Goal: Task Accomplishment & Management: Manage account settings

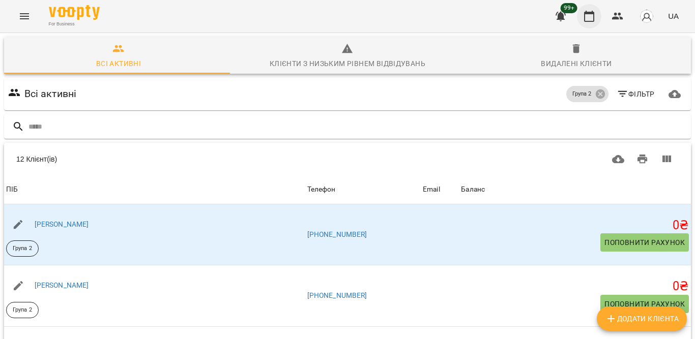
scroll to position [410, 0]
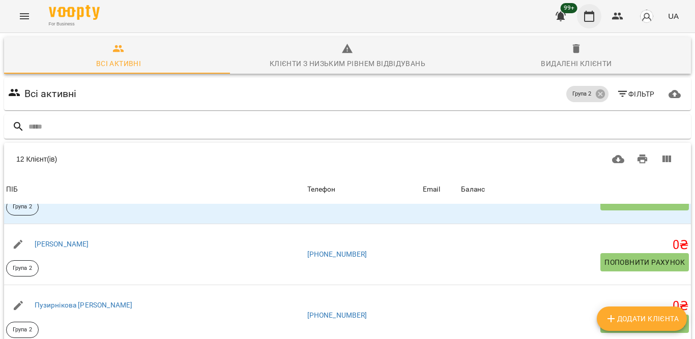
click at [586, 19] on icon "button" at bounding box center [589, 16] width 12 height 12
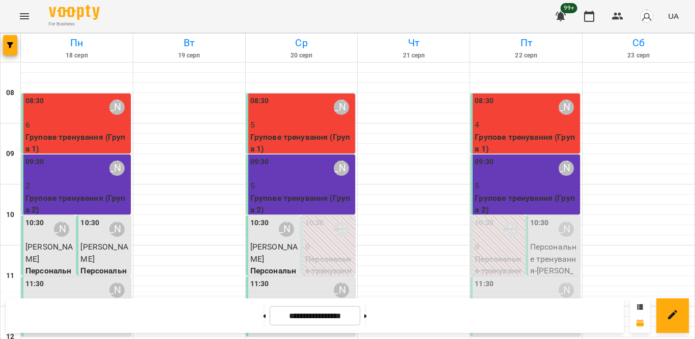
click at [544, 251] on p "Персональне тренування - [PERSON_NAME]" at bounding box center [554, 265] width 48 height 48
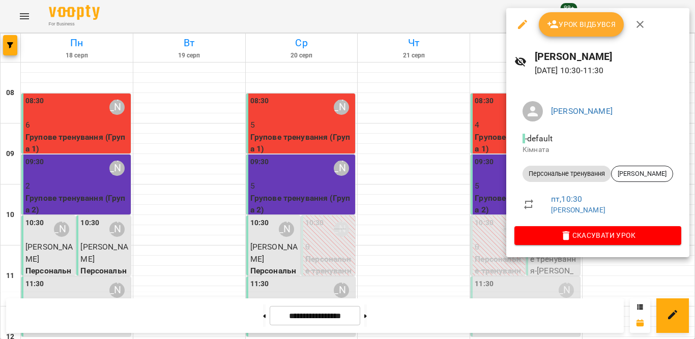
click at [583, 24] on span "Урок відбувся" at bounding box center [581, 24] width 69 height 12
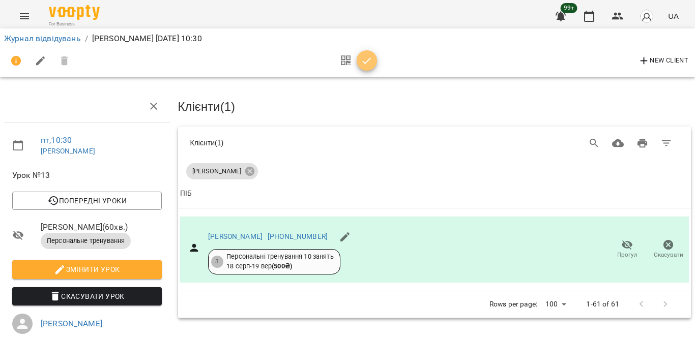
click at [362, 64] on icon "button" at bounding box center [367, 61] width 12 height 12
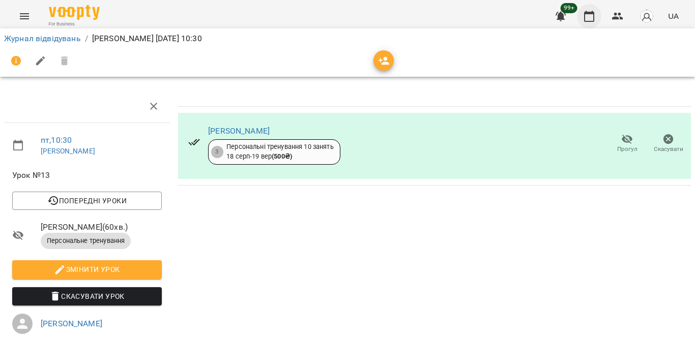
click at [585, 21] on icon "button" at bounding box center [589, 16] width 10 height 11
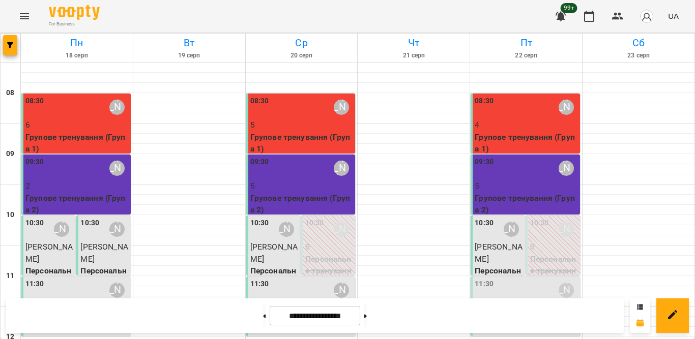
scroll to position [153, 0]
click at [486, 241] on p "[PERSON_NAME]" at bounding box center [499, 253] width 48 height 24
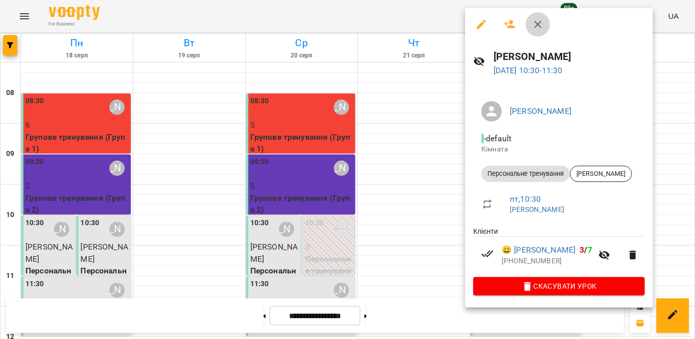
click at [537, 24] on icon "button" at bounding box center [538, 24] width 12 height 12
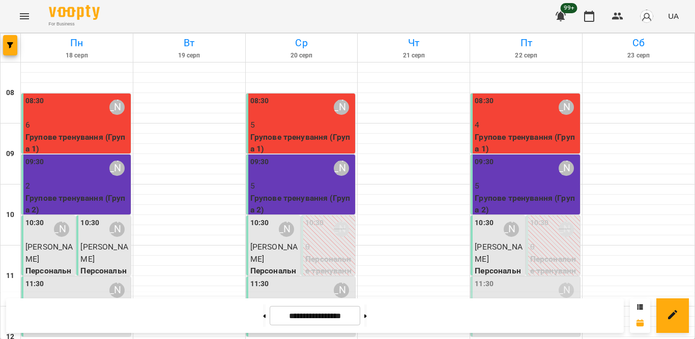
click at [506, 279] on div "11:30 [PERSON_NAME]" at bounding box center [526, 290] width 103 height 23
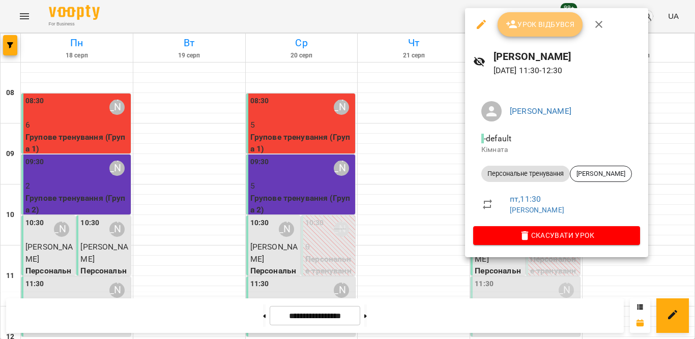
click at [535, 36] on button "Урок відбувся" at bounding box center [540, 24] width 85 height 24
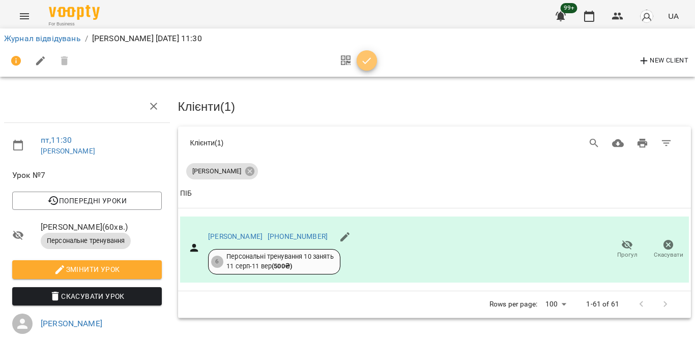
click at [372, 55] on icon "button" at bounding box center [367, 61] width 12 height 12
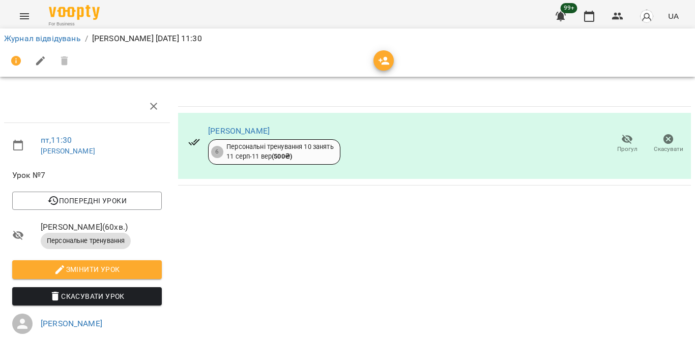
click at [24, 30] on div "Журнал відвідувань / [PERSON_NAME] [DATE] 11:30" at bounding box center [347, 52] width 699 height 52
click at [28, 40] on link "Журнал відвідувань" at bounding box center [42, 39] width 77 height 10
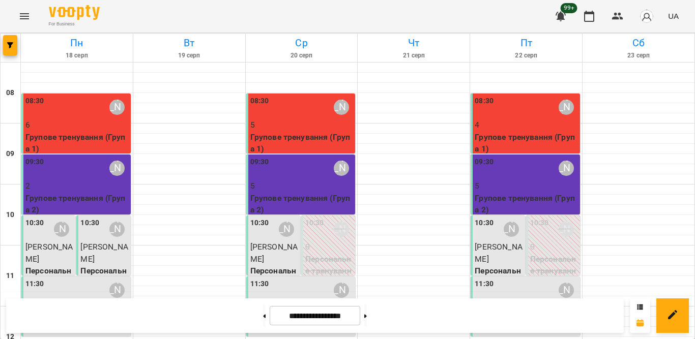
click at [18, 16] on button "Menu" at bounding box center [24, 16] width 24 height 24
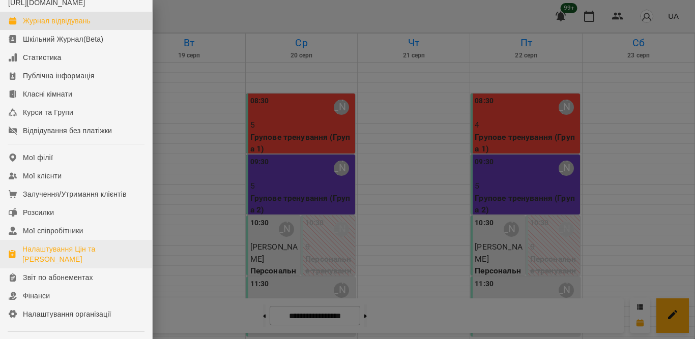
scroll to position [51, 0]
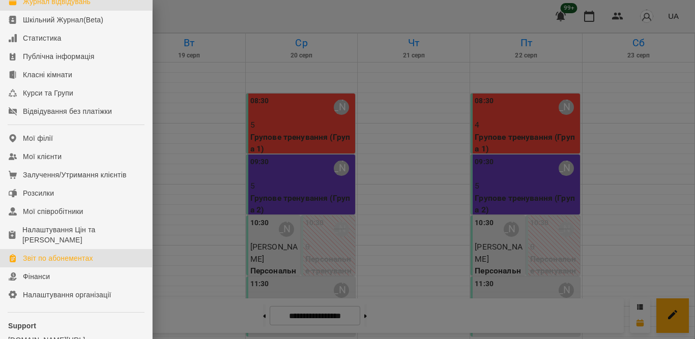
click at [38, 264] on div "Звіт по абонементах" at bounding box center [58, 258] width 70 height 10
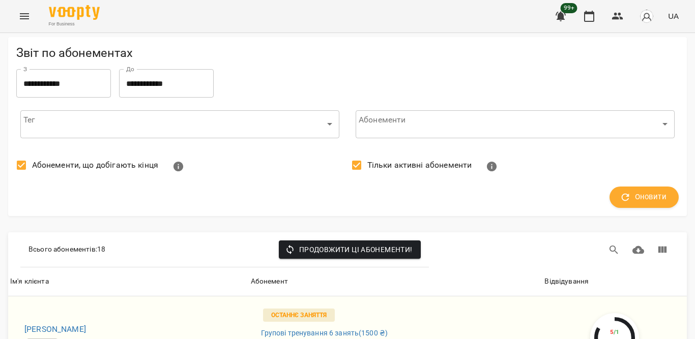
scroll to position [1507, 0]
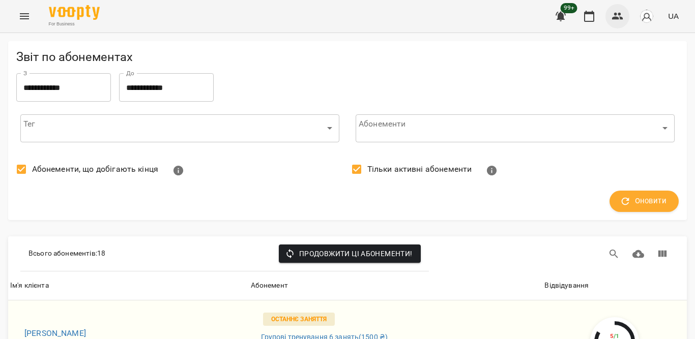
click at [610, 13] on button "button" at bounding box center [618, 16] width 24 height 24
